Goal: Information Seeking & Learning: Learn about a topic

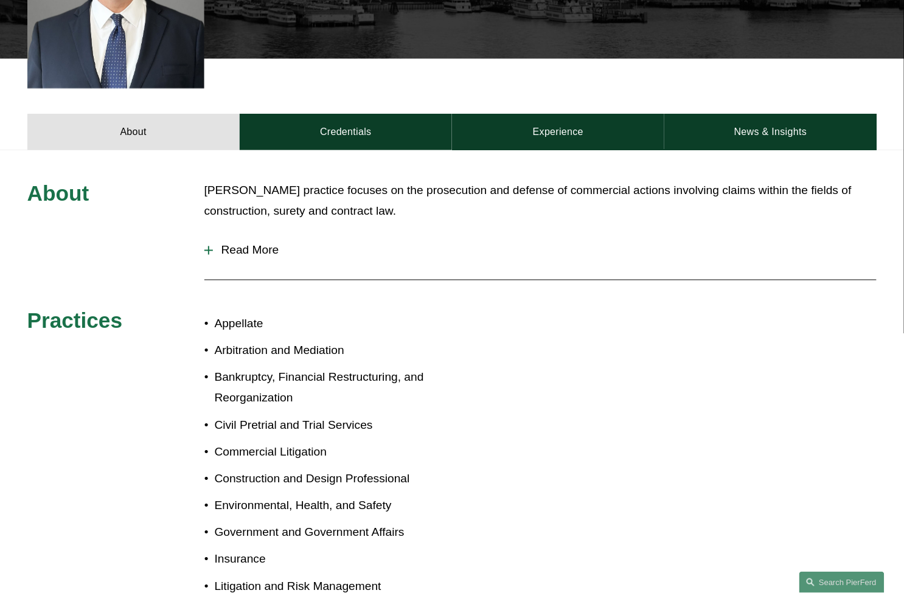
scroll to position [473, 0]
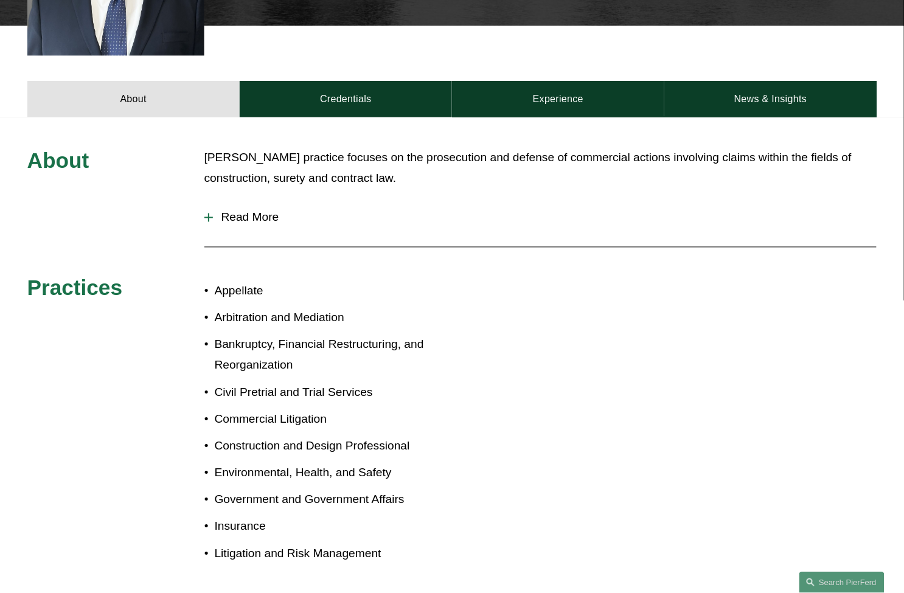
click at [234, 202] on button "Read More" at bounding box center [540, 218] width 673 height 32
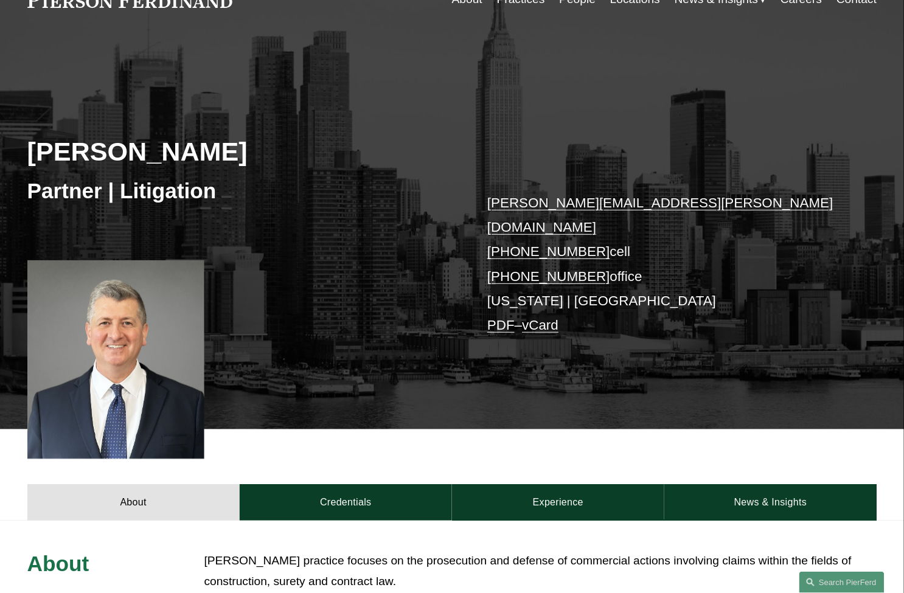
scroll to position [68, 0]
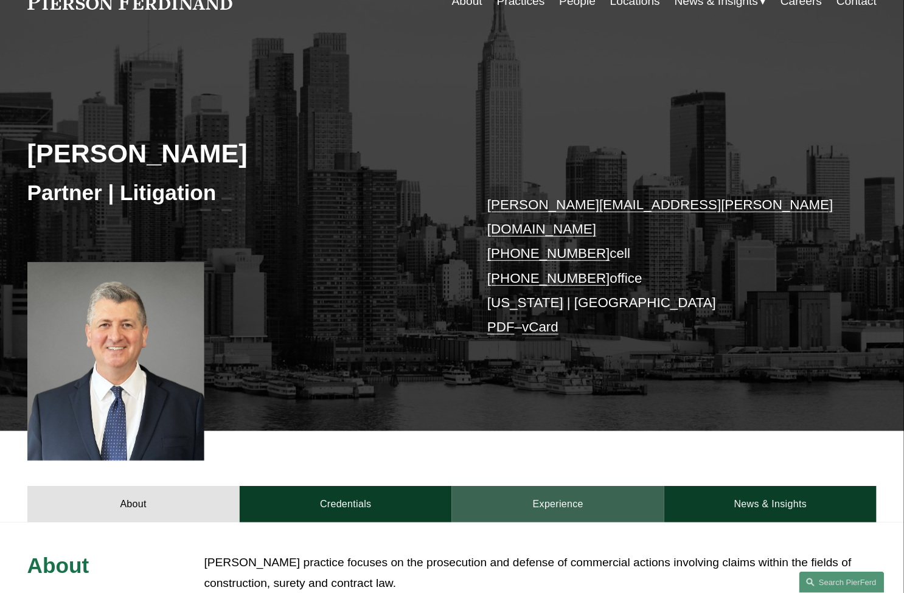
click at [578, 503] on link "Experience" at bounding box center [558, 504] width 212 height 36
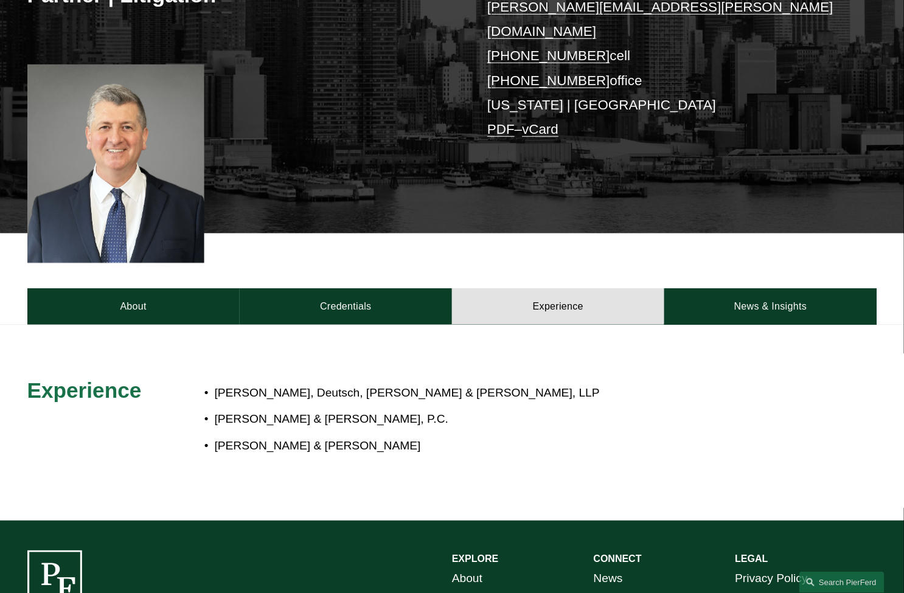
scroll to position [270, 0]
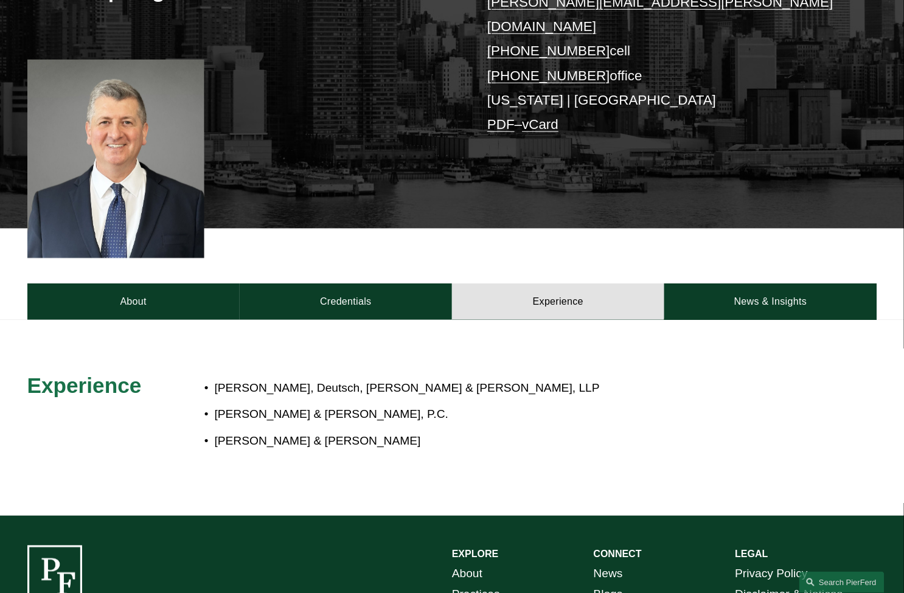
click at [317, 379] on p "[PERSON_NAME], Deutsch, [PERSON_NAME] & [PERSON_NAME], LLP" at bounding box center [493, 388] width 556 height 21
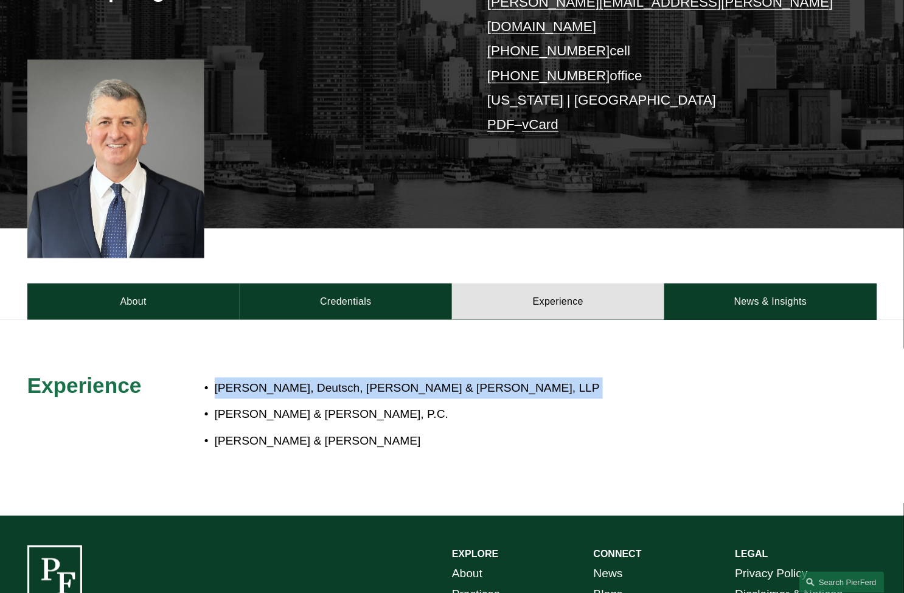
click at [317, 379] on p "[PERSON_NAME], Deutsch, [PERSON_NAME] & [PERSON_NAME], LLP" at bounding box center [493, 388] width 556 height 21
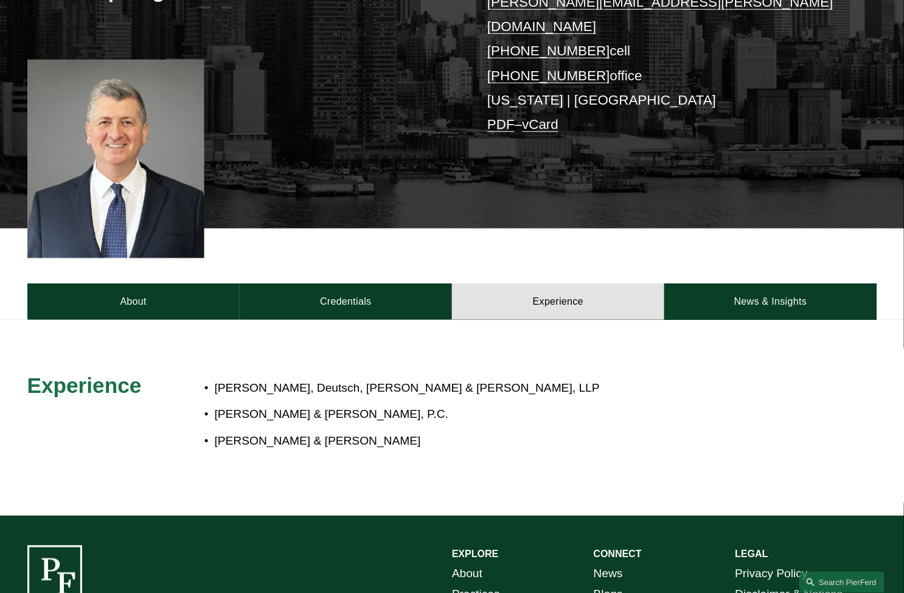
click at [296, 431] on p "[PERSON_NAME] & [PERSON_NAME]" at bounding box center [493, 441] width 556 height 21
click at [317, 404] on p "[PERSON_NAME] & [PERSON_NAME], P.C." at bounding box center [493, 414] width 556 height 21
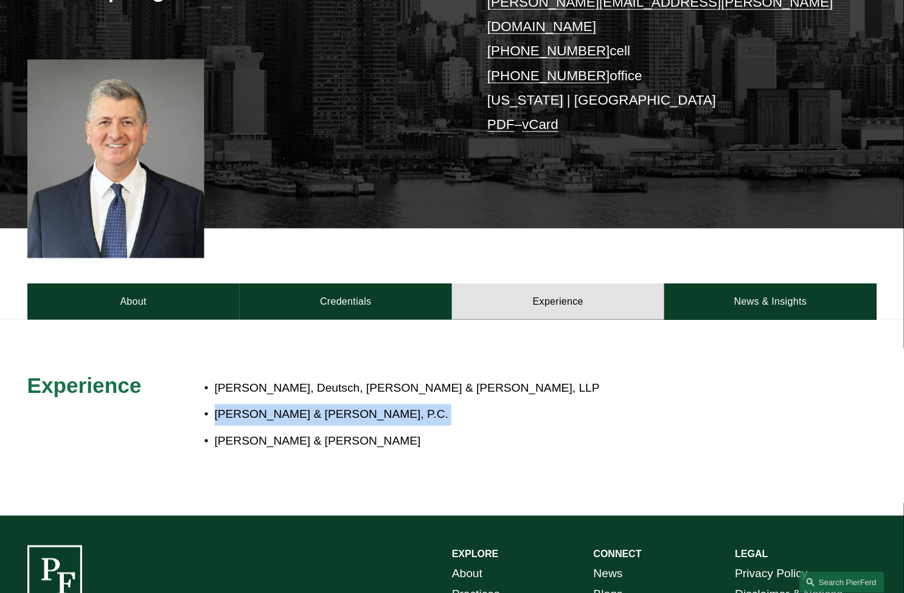
click at [317, 404] on p "[PERSON_NAME] & [PERSON_NAME], P.C." at bounding box center [493, 414] width 556 height 21
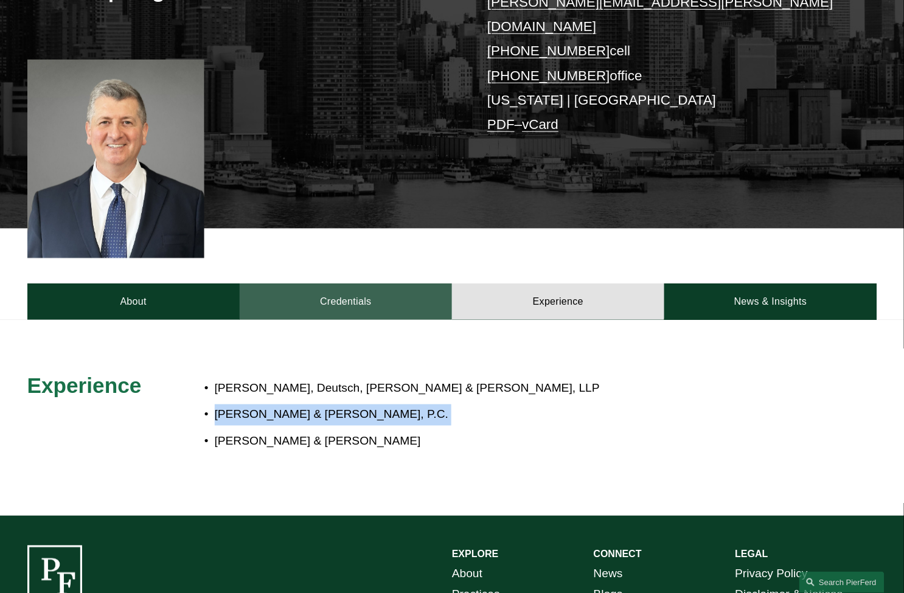
click at [361, 294] on link "Credentials" at bounding box center [346, 301] width 212 height 36
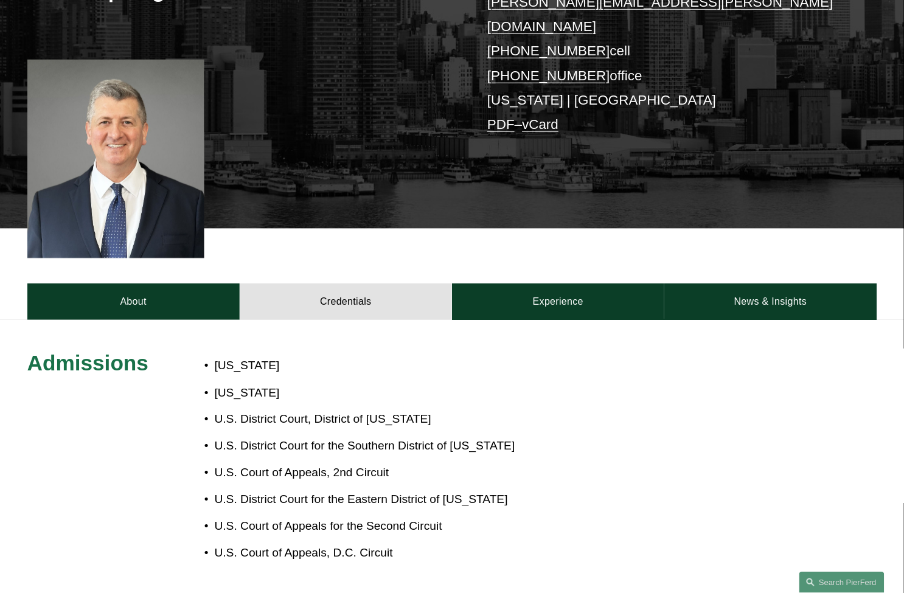
click at [721, 320] on div "Admissions [US_STATE] [US_STATE] U.S. District Court, District of [US_STATE] U.…" at bounding box center [452, 578] width 904 height 516
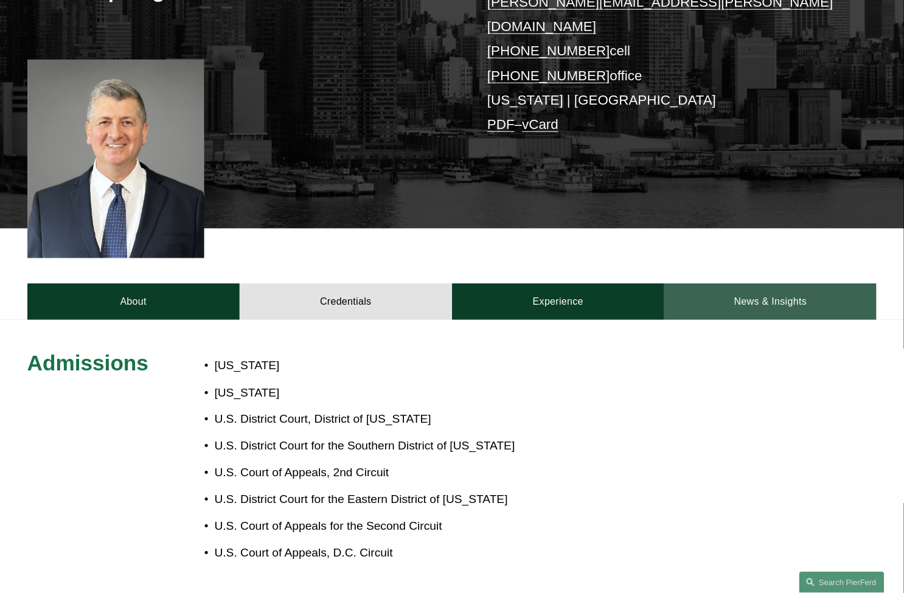
click at [726, 300] on link "News & Insights" at bounding box center [770, 301] width 212 height 36
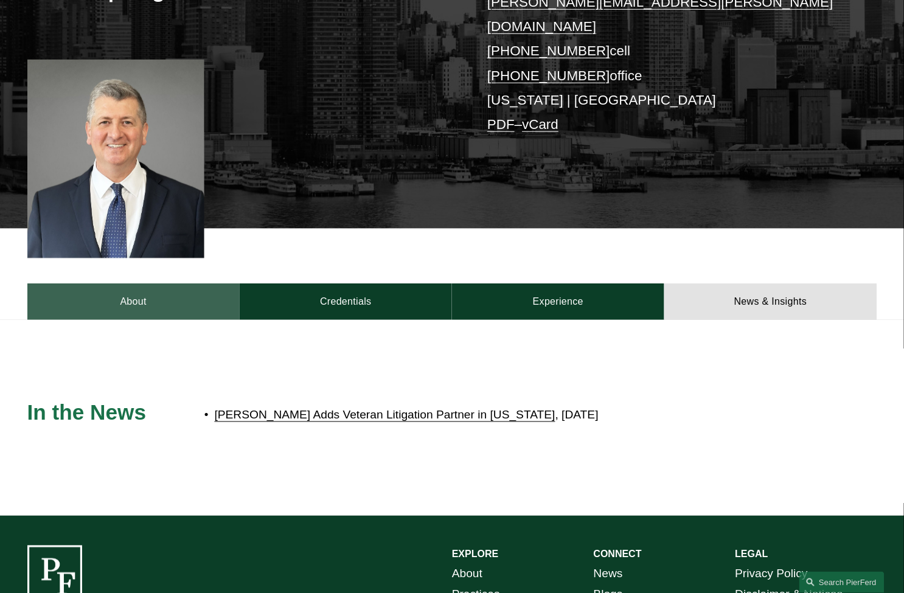
click at [94, 291] on link "About" at bounding box center [133, 301] width 212 height 36
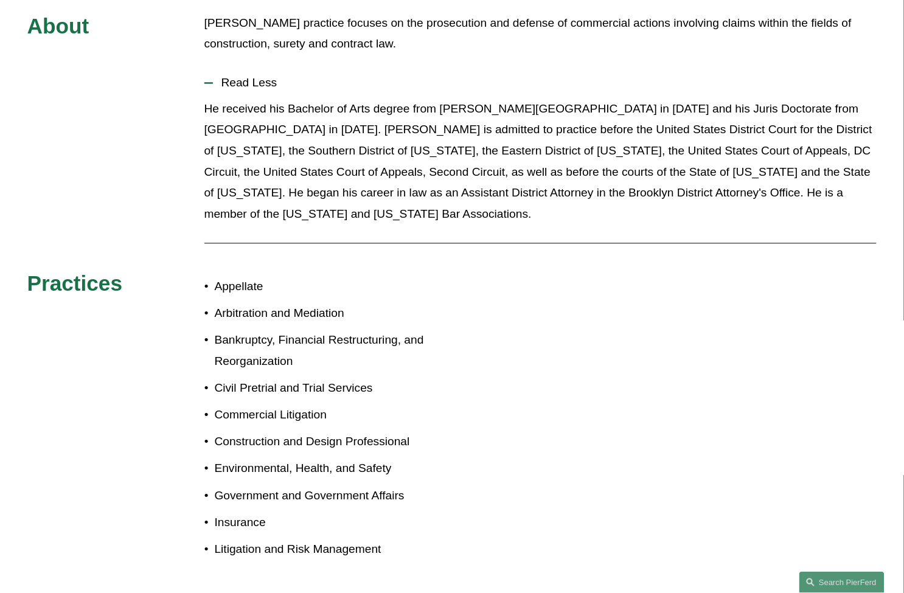
scroll to position [608, 0]
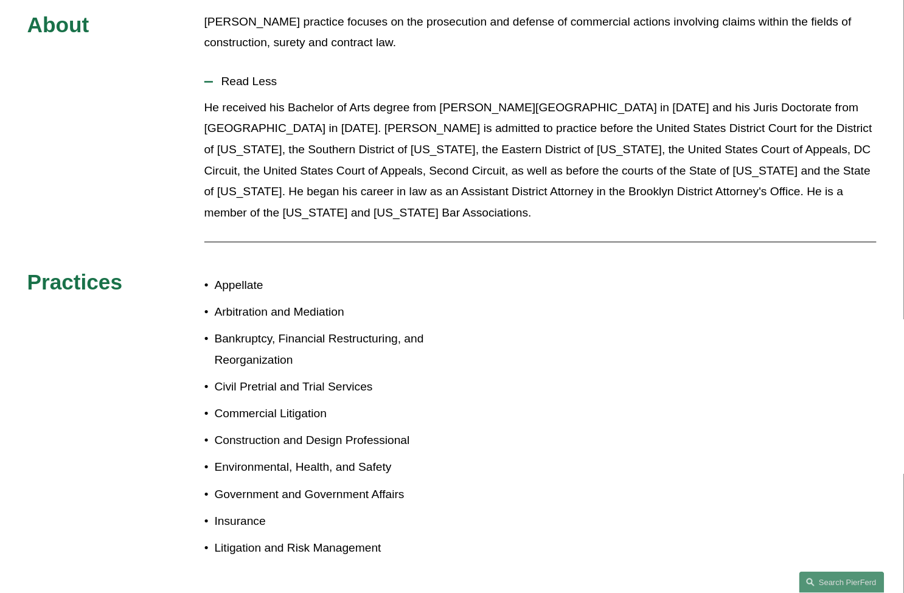
click at [250, 511] on p "Insurance" at bounding box center [333, 521] width 237 height 21
click at [282, 460] on p "Environmental, Health, and Safety" at bounding box center [333, 467] width 237 height 21
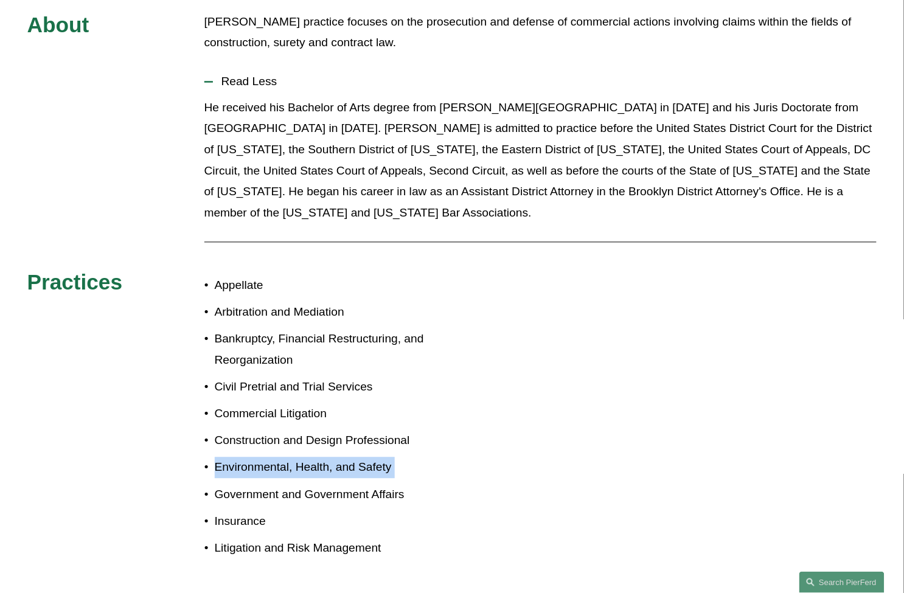
click at [282, 460] on p "Environmental, Health, and Safety" at bounding box center [333, 467] width 237 height 21
click at [295, 431] on p "Construction and Design Professional" at bounding box center [333, 441] width 237 height 21
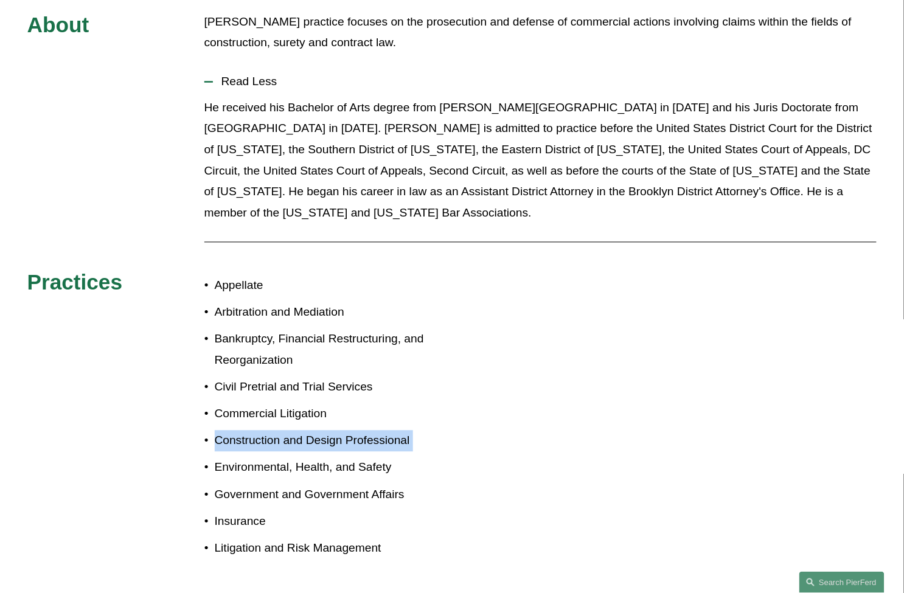
click at [295, 431] on p "Construction and Design Professional" at bounding box center [333, 441] width 237 height 21
click at [295, 404] on p "Commercial Litigation" at bounding box center [333, 414] width 237 height 21
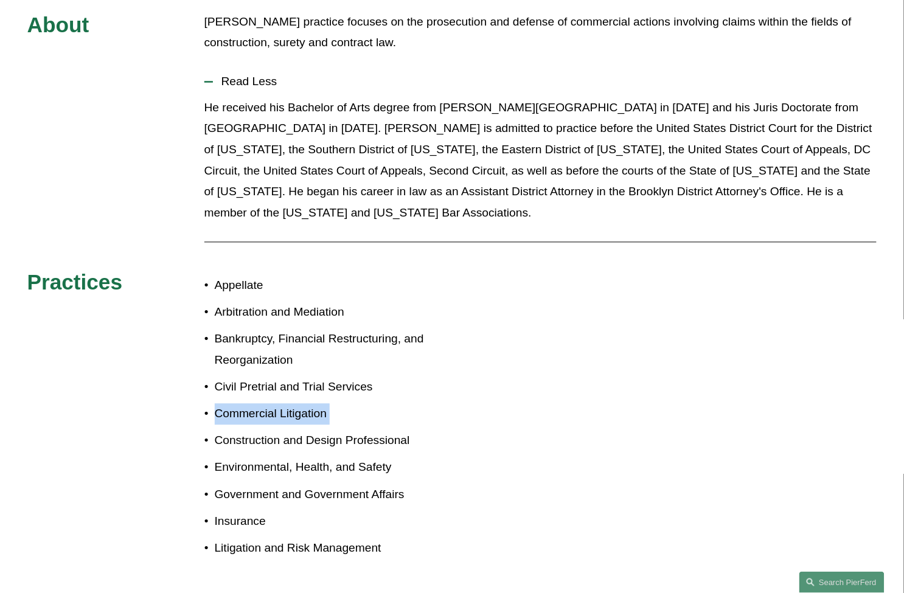
click at [295, 404] on p "Commercial Litigation" at bounding box center [333, 414] width 237 height 21
click at [298, 385] on ul "Appellate Arbitration and Mediation Bankruptcy, Financial Restructuring, and Re…" at bounding box center [328, 418] width 248 height 284
click at [298, 377] on p "Civil Pretrial and Trial Services" at bounding box center [333, 387] width 237 height 21
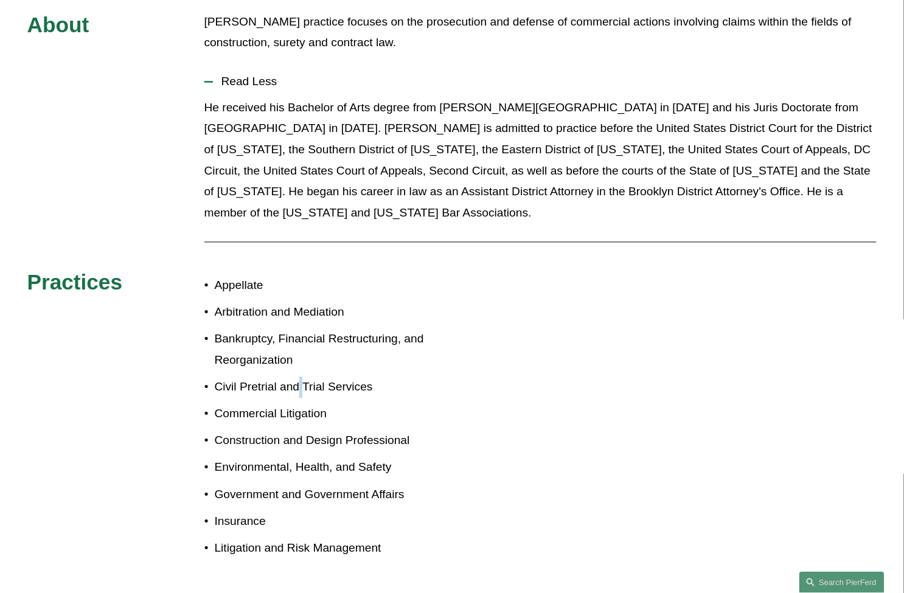
click at [298, 377] on p "Civil Pretrial and Trial Services" at bounding box center [333, 387] width 237 height 21
click at [296, 339] on p "Bankruptcy, Financial Restructuring, and Reorganization" at bounding box center [333, 350] width 237 height 42
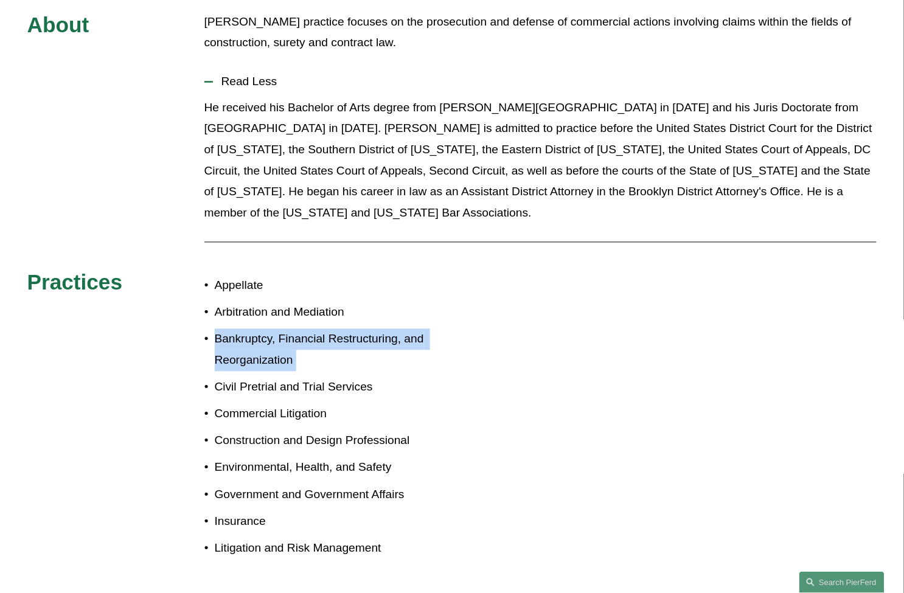
click at [296, 339] on p "Bankruptcy, Financial Restructuring, and Reorganization" at bounding box center [333, 350] width 237 height 42
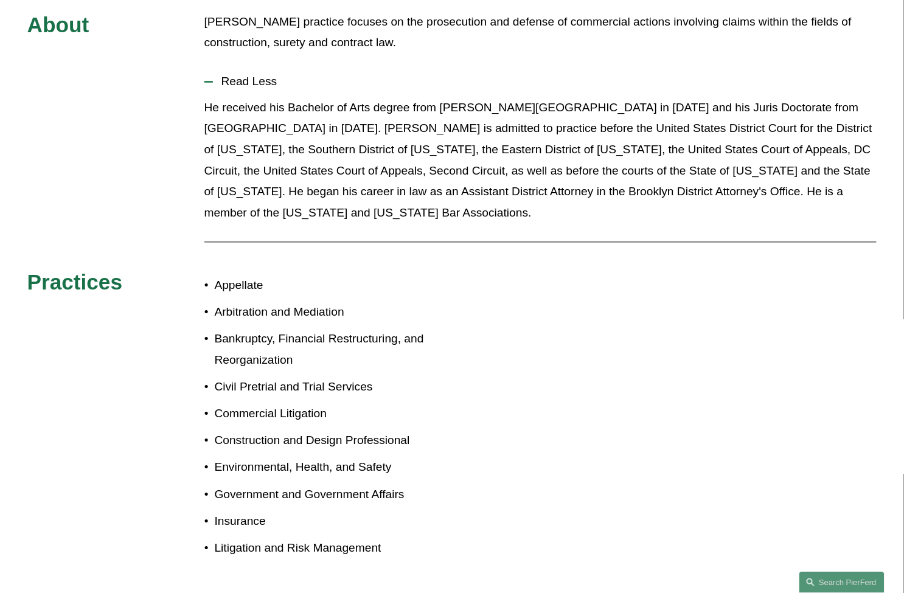
click at [278, 302] on p "Arbitration and Mediation" at bounding box center [333, 312] width 237 height 21
click at [255, 276] on p "Appellate" at bounding box center [333, 286] width 237 height 21
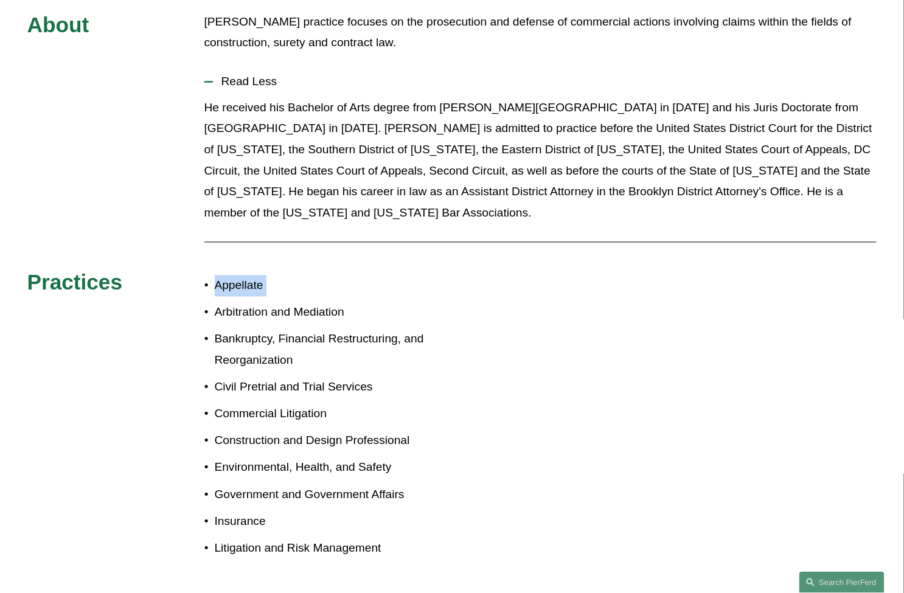
click at [255, 276] on p "Appellate" at bounding box center [333, 286] width 237 height 21
click at [283, 167] on p "He received his Bachelor of Arts degree from [PERSON_NAME][GEOGRAPHIC_DATA] in …" at bounding box center [540, 161] width 673 height 126
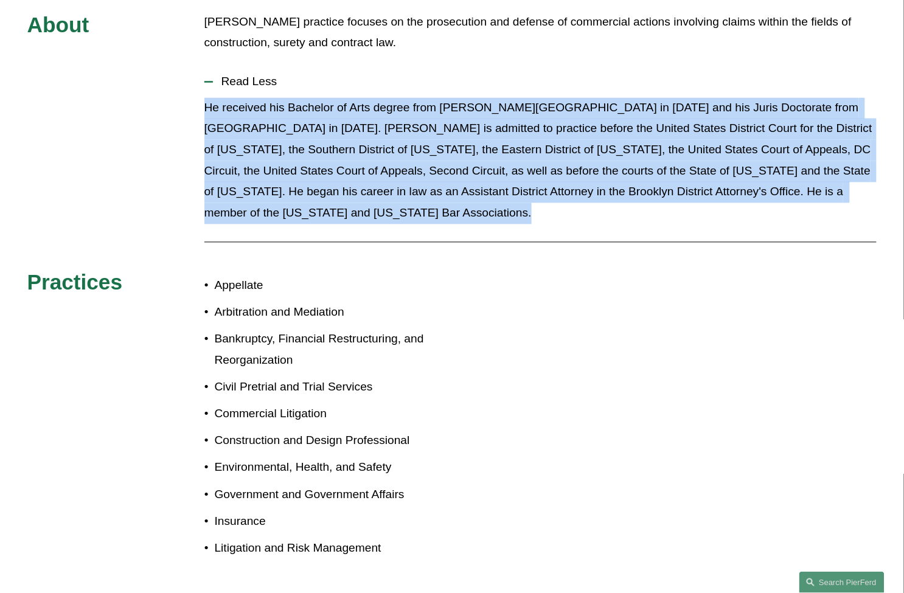
click at [286, 165] on p "He received his Bachelor of Arts degree from [PERSON_NAME][GEOGRAPHIC_DATA] in …" at bounding box center [540, 161] width 673 height 126
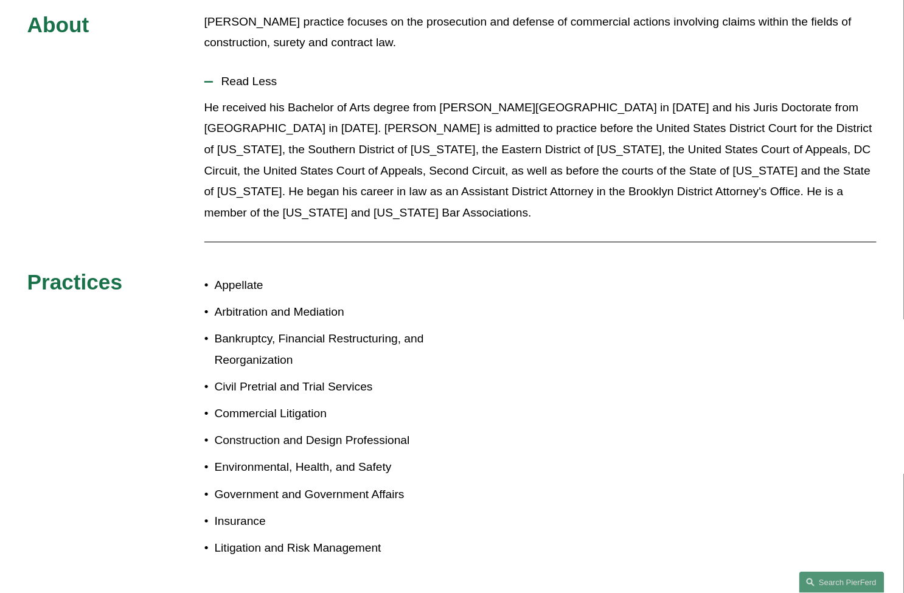
click at [372, 404] on p "Commercial Litigation" at bounding box center [333, 414] width 237 height 21
click at [369, 431] on p "Construction and Design Professional" at bounding box center [333, 441] width 237 height 21
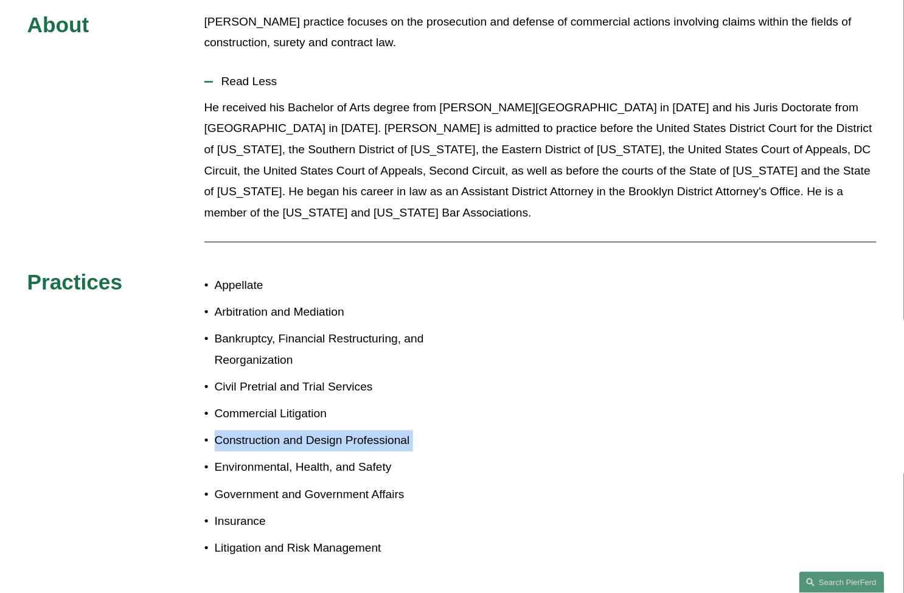
click at [369, 431] on p "Construction and Design Professional" at bounding box center [333, 441] width 237 height 21
click at [355, 457] on p "Environmental, Health, and Safety" at bounding box center [333, 467] width 237 height 21
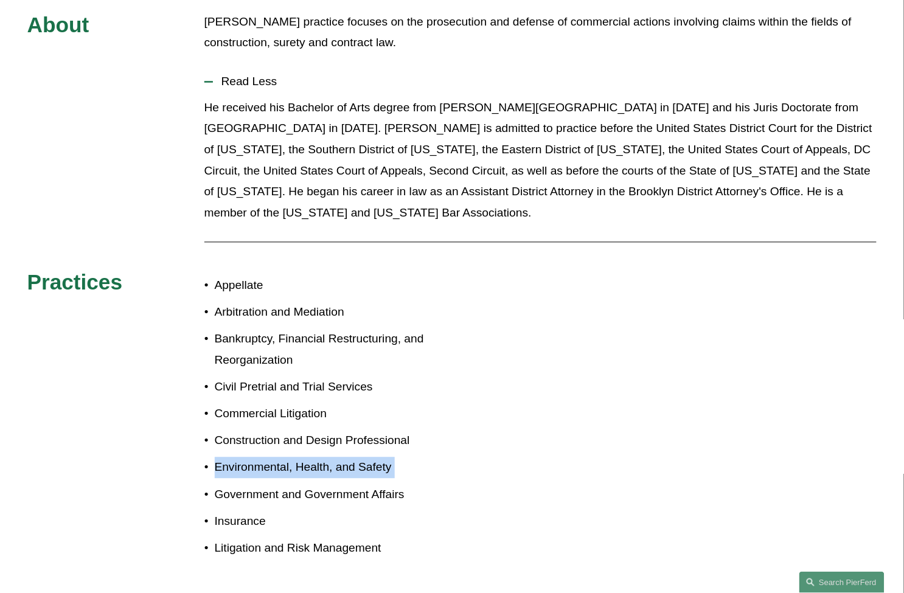
click at [355, 457] on p "Environmental, Health, and Safety" at bounding box center [333, 467] width 237 height 21
click at [347, 489] on ul "Appellate Arbitration and Mediation Bankruptcy, Financial Restructuring, and Re…" at bounding box center [328, 418] width 248 height 284
click at [288, 538] on p "Litigation and Risk Management" at bounding box center [333, 548] width 237 height 21
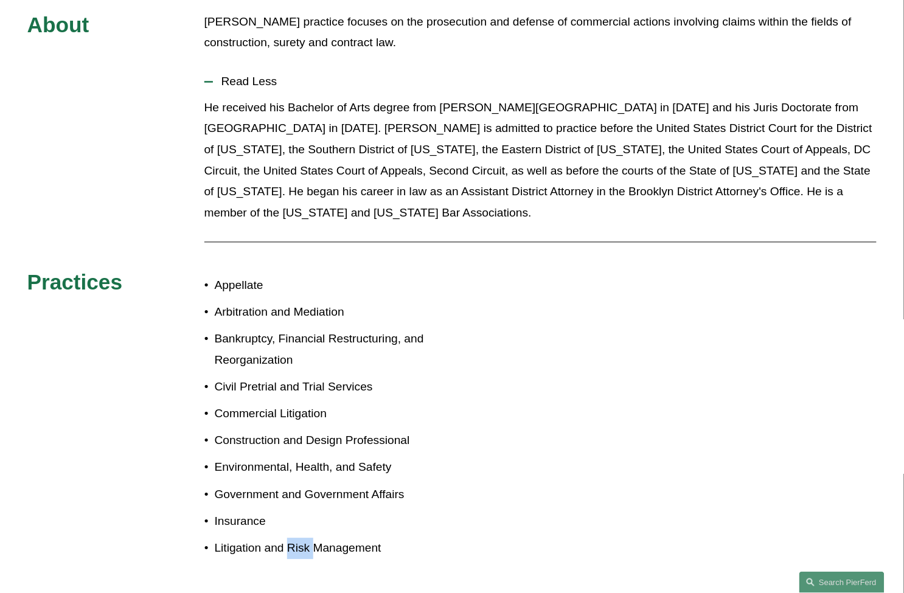
click at [288, 538] on p "Litigation and Risk Management" at bounding box center [333, 548] width 237 height 21
click at [294, 485] on p "Government and Government Affairs" at bounding box center [333, 495] width 237 height 21
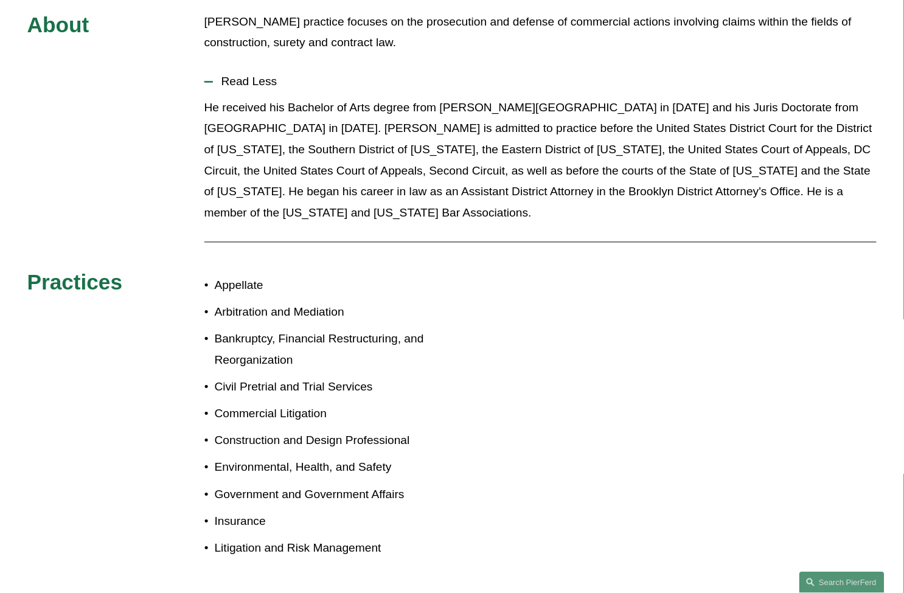
click at [293, 457] on p "Environmental, Health, and Safety" at bounding box center [333, 467] width 237 height 21
click at [297, 431] on p "Construction and Design Professional" at bounding box center [333, 441] width 237 height 21
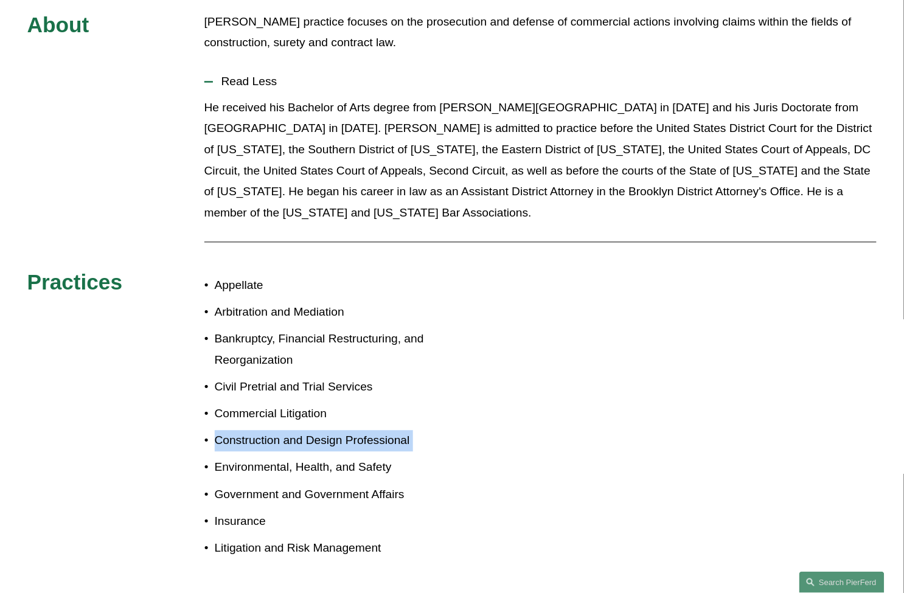
click at [297, 431] on p "Construction and Design Professional" at bounding box center [333, 441] width 237 height 21
click at [297, 404] on p "Commercial Litigation" at bounding box center [333, 414] width 237 height 21
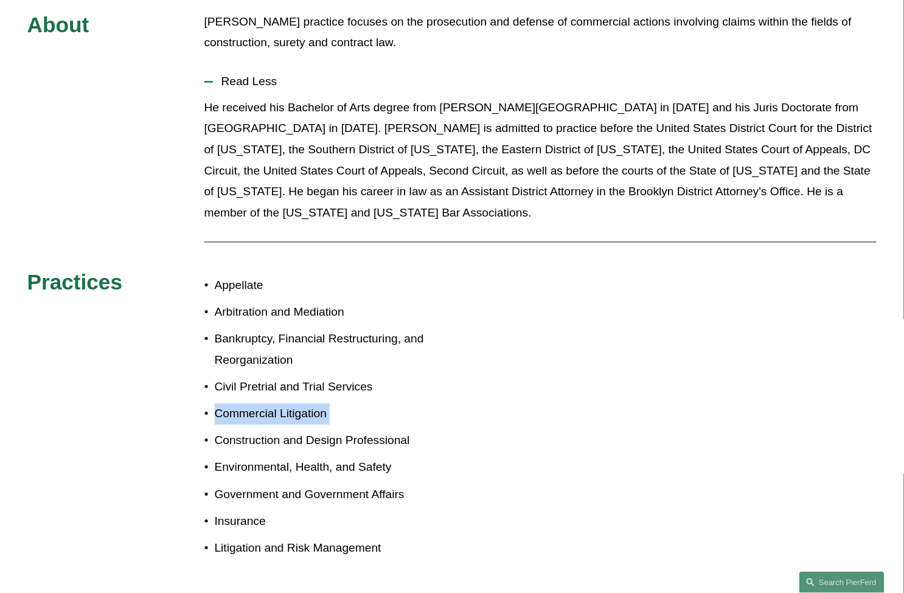
click at [297, 404] on p "Commercial Litigation" at bounding box center [333, 414] width 237 height 21
click at [297, 378] on p "Civil Pretrial and Trial Services" at bounding box center [333, 387] width 237 height 21
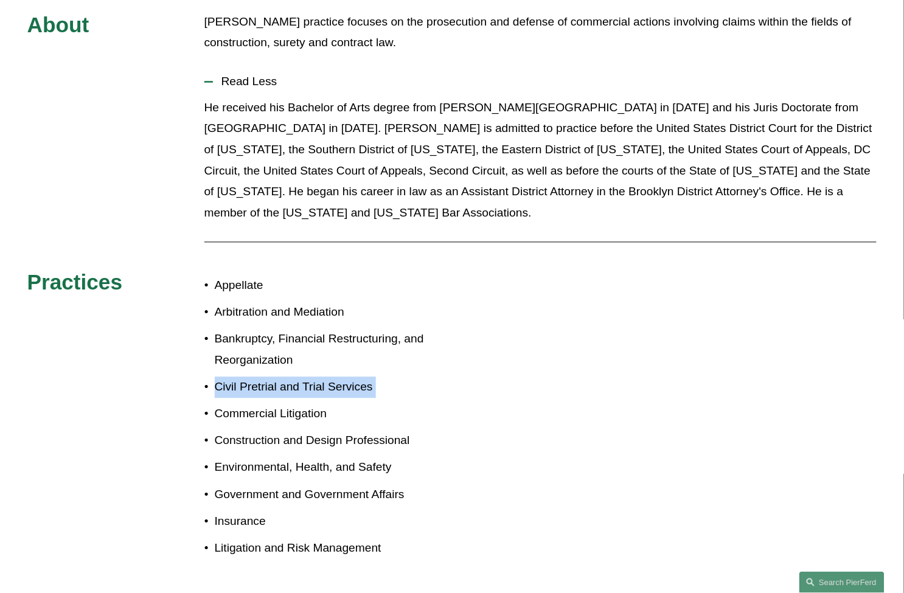
drag, startPoint x: 297, startPoint y: 378, endPoint x: 268, endPoint y: 353, distance: 38.4
click at [289, 377] on p "Civil Pretrial and Trial Services" at bounding box center [333, 387] width 237 height 21
click at [266, 351] on p "Bankruptcy, Financial Restructuring, and Reorganization" at bounding box center [333, 350] width 237 height 42
click at [266, 348] on p "Bankruptcy, Financial Restructuring, and Reorganization" at bounding box center [333, 350] width 237 height 42
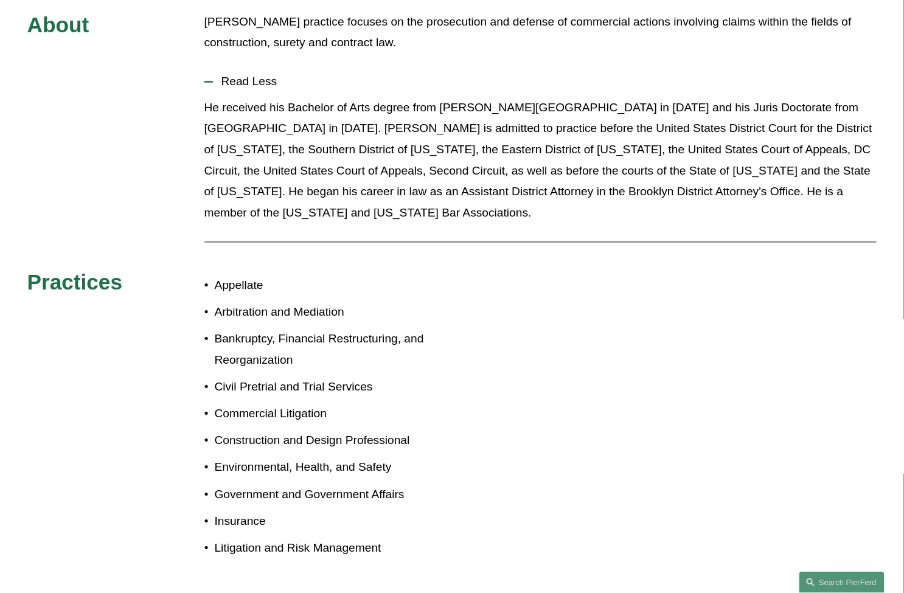
click at [272, 329] on p "Bankruptcy, Financial Restructuring, and Reorganization" at bounding box center [333, 350] width 237 height 42
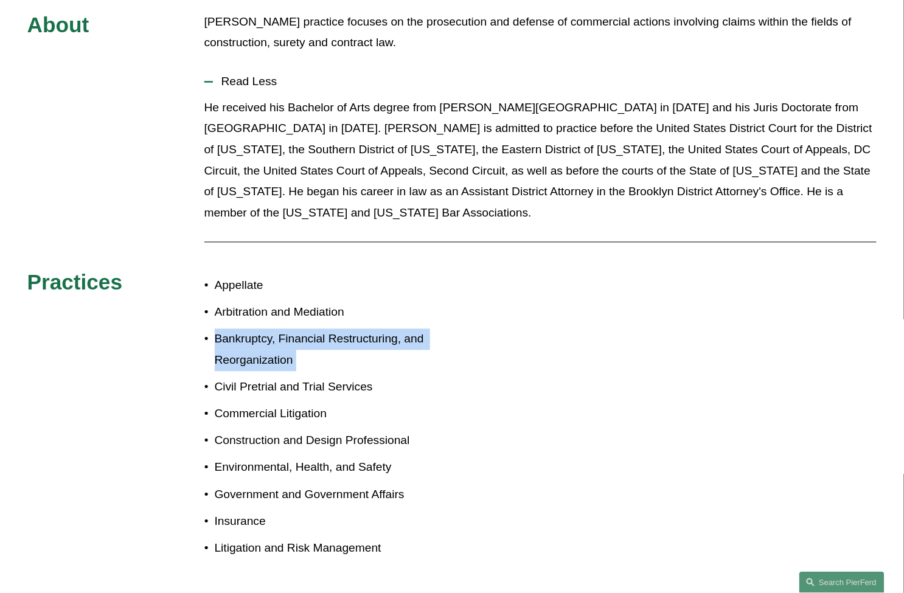
click at [272, 329] on p "Bankruptcy, Financial Restructuring, and Reorganization" at bounding box center [333, 350] width 237 height 42
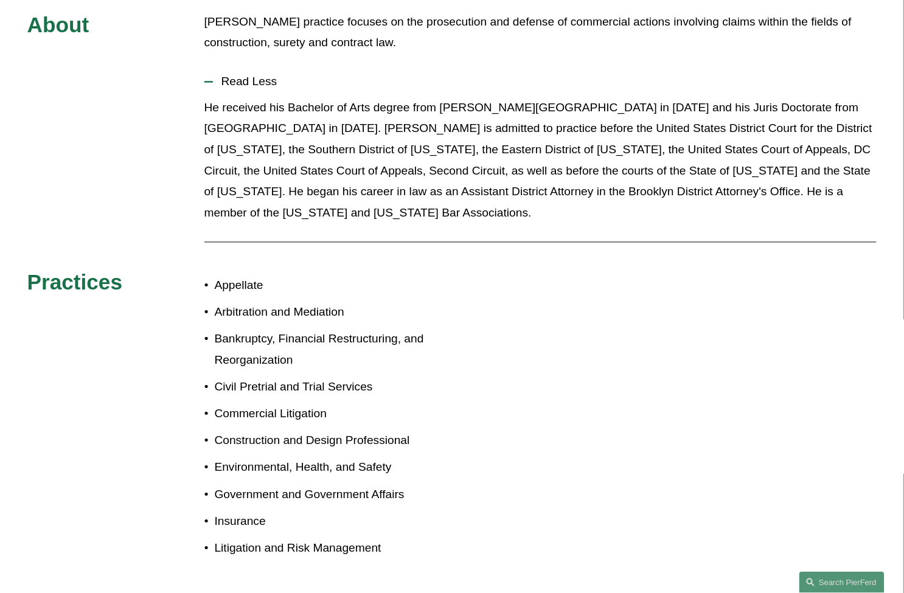
click at [272, 302] on p "Arbitration and Mediation" at bounding box center [333, 312] width 237 height 21
click at [255, 276] on p "Appellate" at bounding box center [333, 286] width 237 height 21
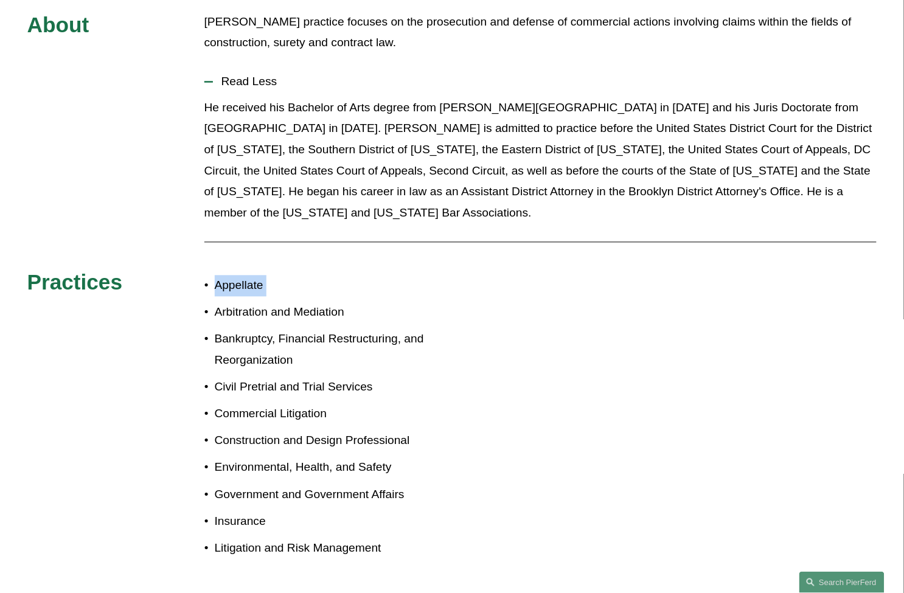
click at [255, 276] on p "Appellate" at bounding box center [333, 286] width 237 height 21
click at [265, 310] on ul "Appellate Arbitration and Mediation Bankruptcy, Financial Restructuring, and Re…" at bounding box center [328, 418] width 248 height 284
click at [274, 339] on p "Bankruptcy, Financial Restructuring, and Reorganization" at bounding box center [333, 350] width 237 height 42
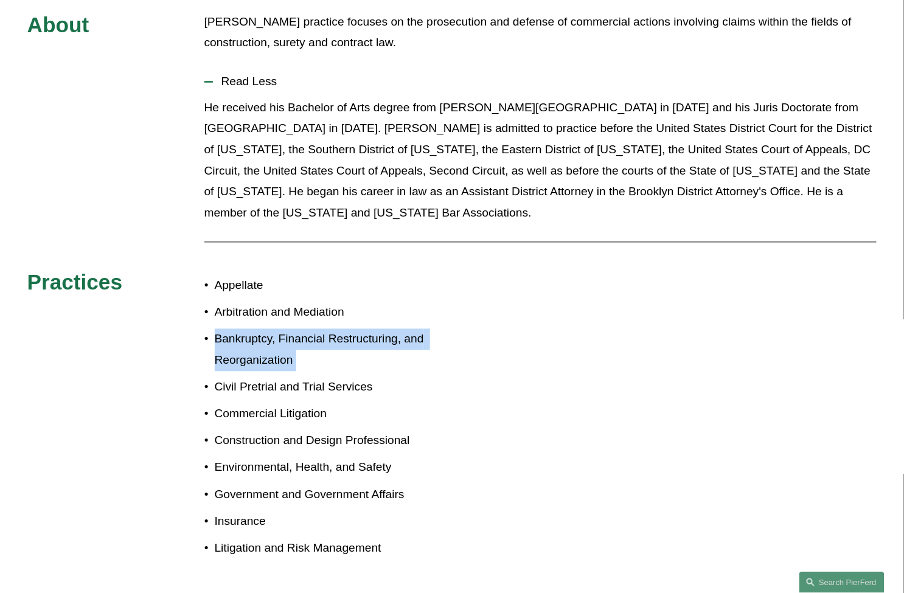
click at [274, 339] on p "Bankruptcy, Financial Restructuring, and Reorganization" at bounding box center [333, 350] width 237 height 42
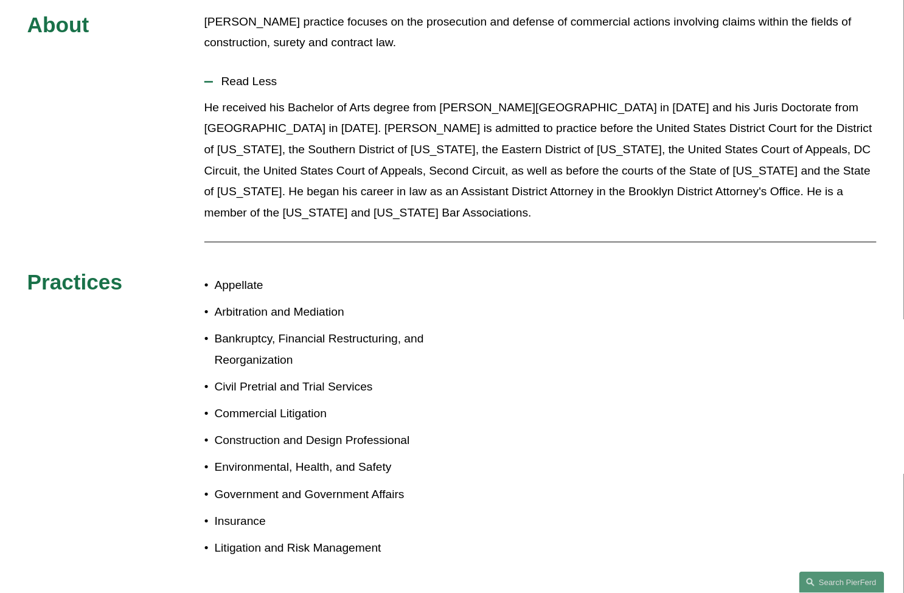
click at [293, 377] on p "Civil Pretrial and Trial Services" at bounding box center [333, 387] width 237 height 21
click at [298, 404] on p "Commercial Litigation" at bounding box center [333, 414] width 237 height 21
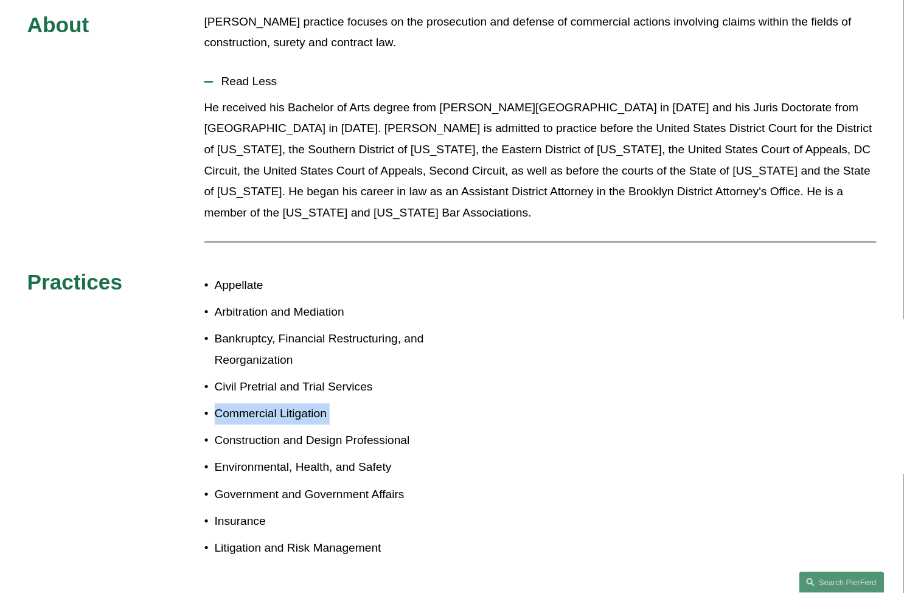
click at [298, 404] on p "Commercial Litigation" at bounding box center [333, 414] width 237 height 21
click at [292, 457] on p "Environmental, Health, and Safety" at bounding box center [333, 467] width 237 height 21
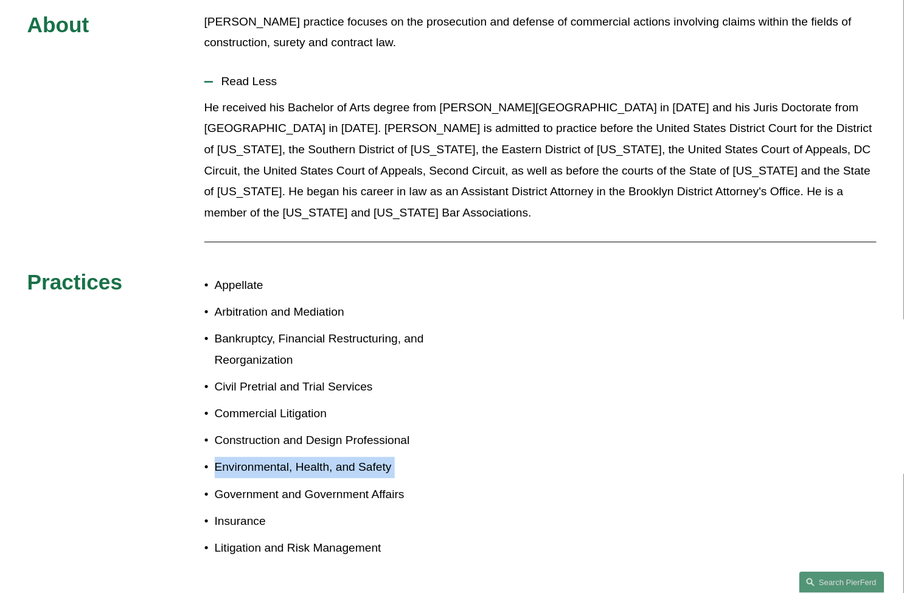
click at [292, 457] on p "Environmental, Health, and Safety" at bounding box center [333, 467] width 237 height 21
click at [294, 431] on p "Construction and Design Professional" at bounding box center [333, 441] width 237 height 21
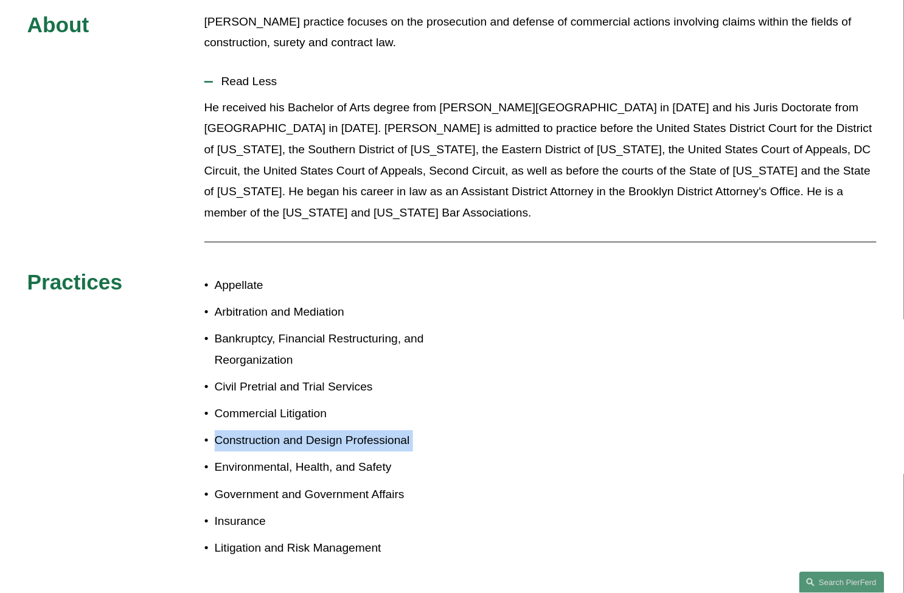
click at [294, 431] on p "Construction and Design Professional" at bounding box center [333, 441] width 237 height 21
click at [270, 329] on p "Bankruptcy, Financial Restructuring, and Reorganization" at bounding box center [333, 350] width 237 height 42
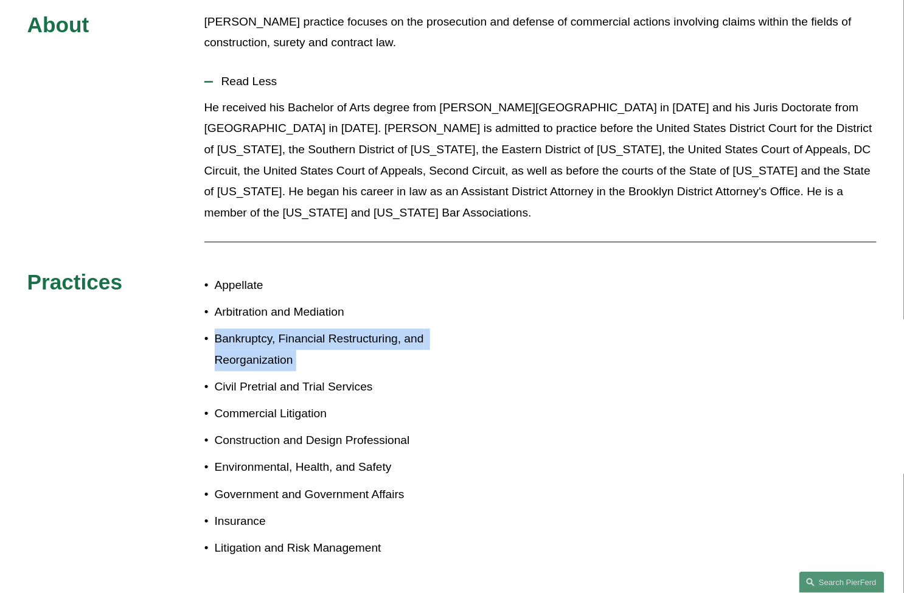
click at [270, 329] on p "Bankruptcy, Financial Restructuring, and Reorganization" at bounding box center [333, 350] width 237 height 42
click at [271, 329] on p "Bankruptcy, Financial Restructuring, and Reorganization" at bounding box center [333, 350] width 237 height 42
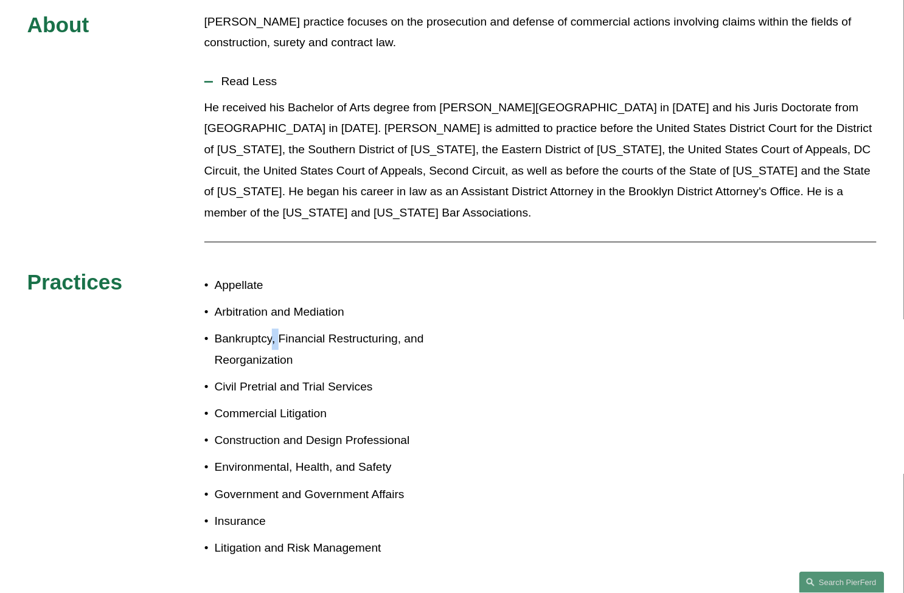
click at [271, 329] on p "Bankruptcy, Financial Restructuring, and Reorganization" at bounding box center [333, 350] width 237 height 42
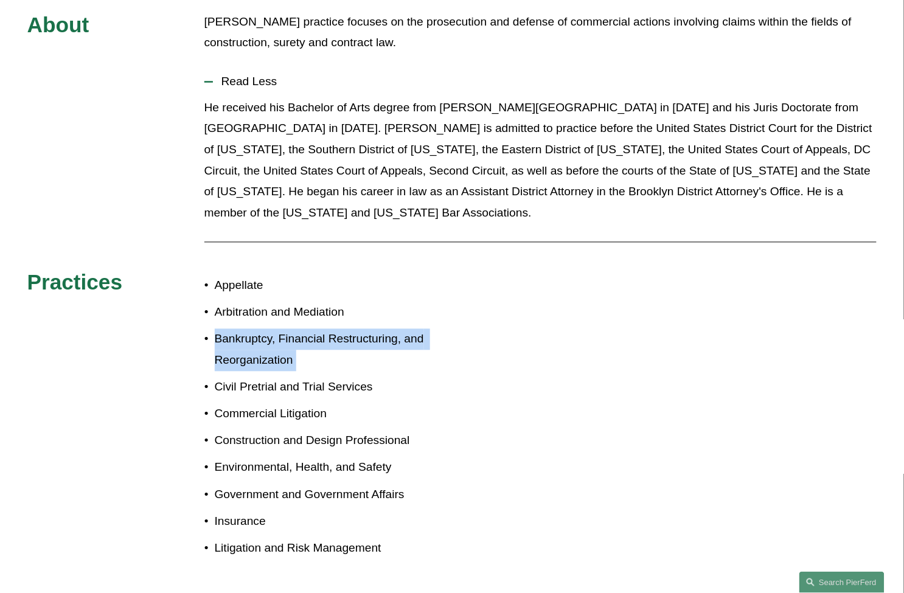
click at [271, 329] on p "Bankruptcy, Financial Restructuring, and Reorganization" at bounding box center [333, 350] width 237 height 42
click at [282, 339] on p "Bankruptcy, Financial Restructuring, and Reorganization" at bounding box center [333, 350] width 237 height 42
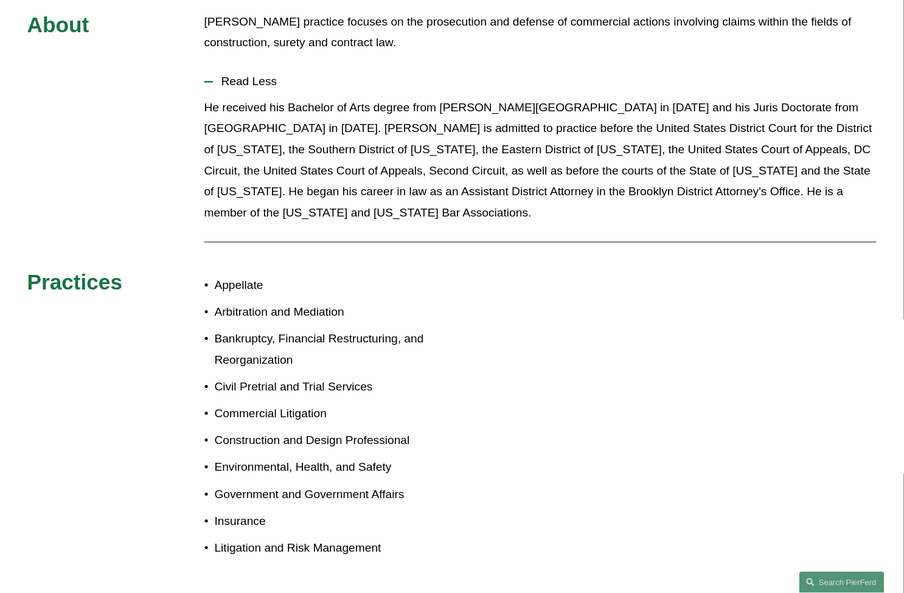
click at [282, 353] on p "Bankruptcy, Financial Restructuring, and Reorganization" at bounding box center [333, 350] width 237 height 42
click at [280, 377] on p "Civil Pretrial and Trial Services" at bounding box center [333, 387] width 237 height 21
click at [277, 431] on p "Construction and Design Professional" at bounding box center [333, 441] width 237 height 21
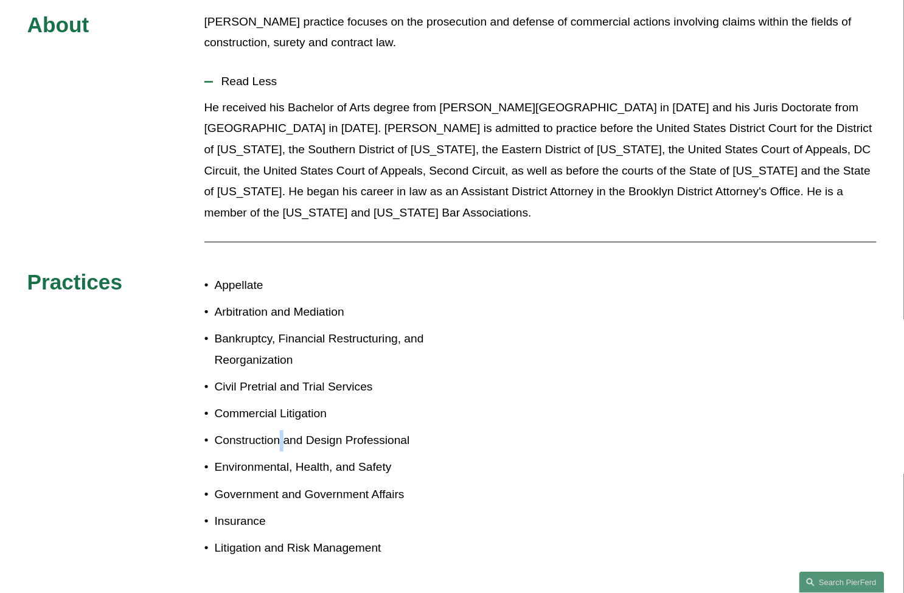
click at [277, 431] on p "Construction and Design Professional" at bounding box center [333, 441] width 237 height 21
click at [281, 457] on p "Environmental, Health, and Safety" at bounding box center [333, 467] width 237 height 21
click at [282, 485] on p "Government and Government Affairs" at bounding box center [333, 495] width 237 height 21
